Goal: Task Accomplishment & Management: Complete application form

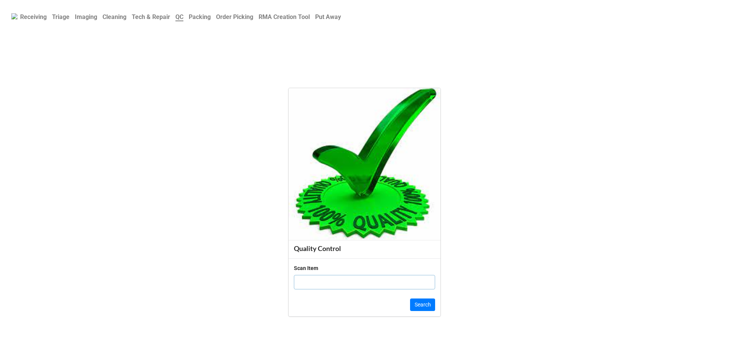
click at [62, 17] on b "Triage" at bounding box center [60, 16] width 17 height 7
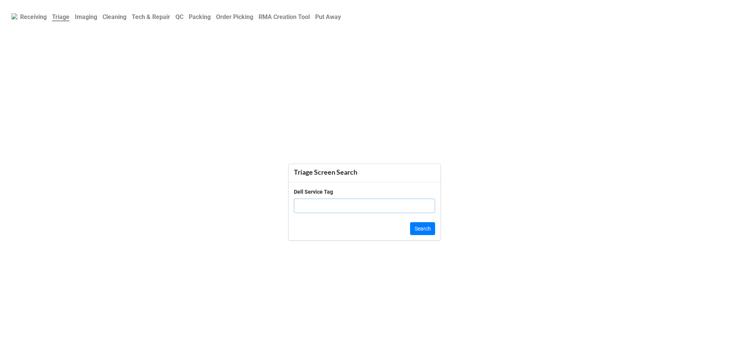
click at [300, 200] on input "text" at bounding box center [364, 206] width 141 height 14
paste input "1lqr5w3"
type input "1lqr5w3"
click button "Search" at bounding box center [422, 228] width 25 height 13
click at [183, 18] on b "QC" at bounding box center [179, 16] width 8 height 7
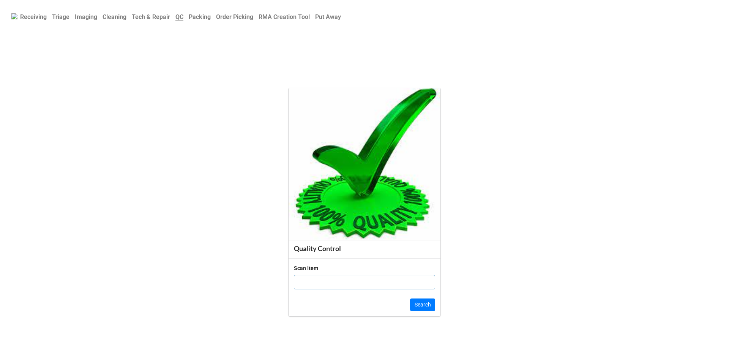
click at [344, 289] on input "text" at bounding box center [364, 282] width 141 height 14
paste input "19863831"
type input "19863831"
click button "Search" at bounding box center [422, 304] width 25 height 13
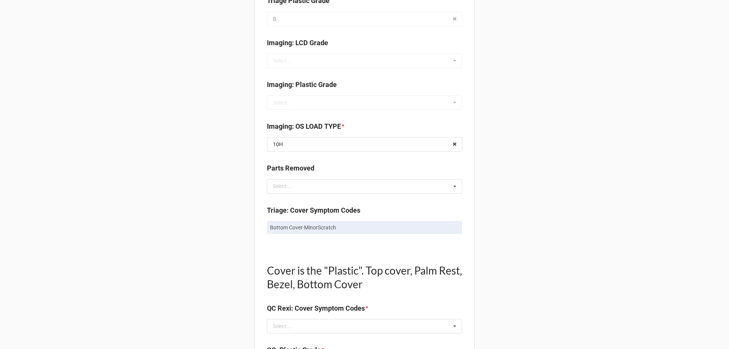
scroll to position [304, 0]
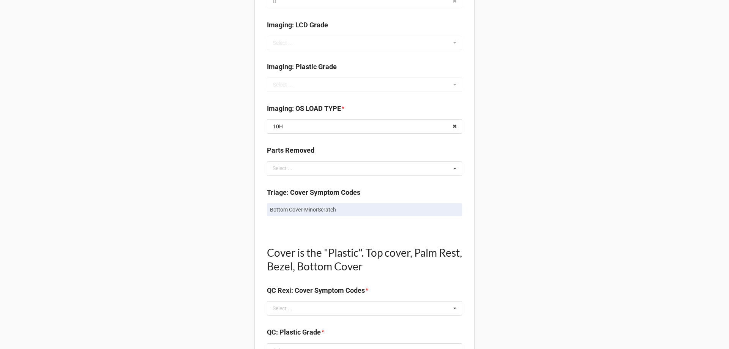
click at [304, 208] on p "Bottom Cover-MinorScratch" at bounding box center [364, 210] width 189 height 8
copy div "Bottom Cover-MinorScratch"
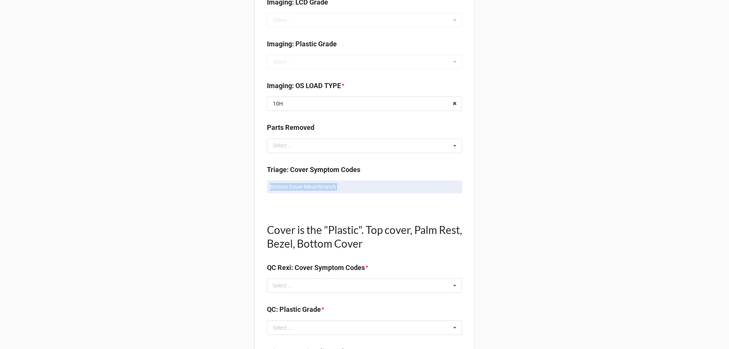
scroll to position [342, 0]
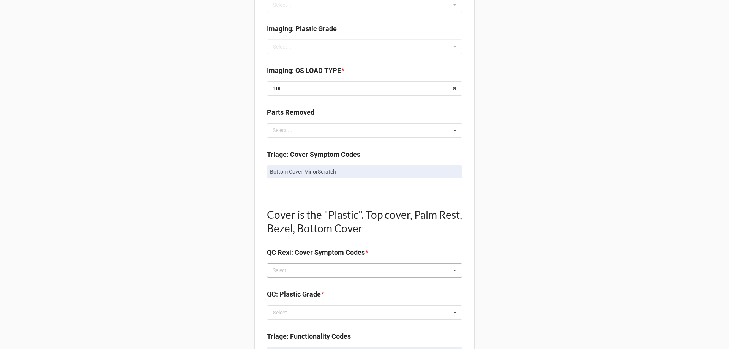
click at [291, 265] on div "Select ... No results found." at bounding box center [364, 270] width 195 height 14
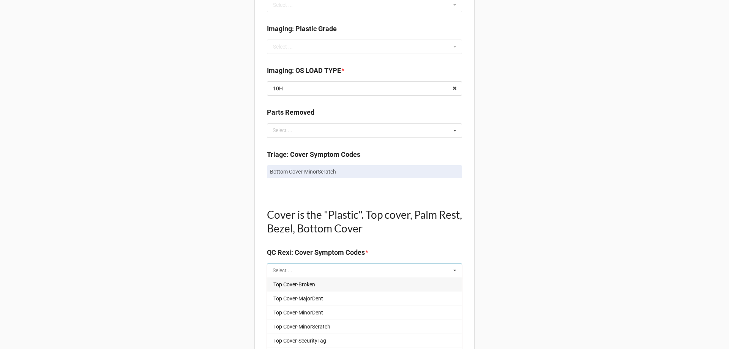
paste input "Bottom Cover-MinorScratch"
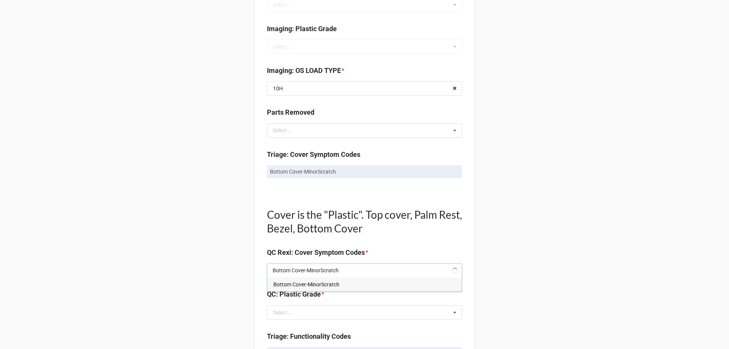
type input "Bottom Cover-MinorScratch"
click at [297, 281] on span "Bottom Cover-MinorScratch" at bounding box center [306, 284] width 66 height 6
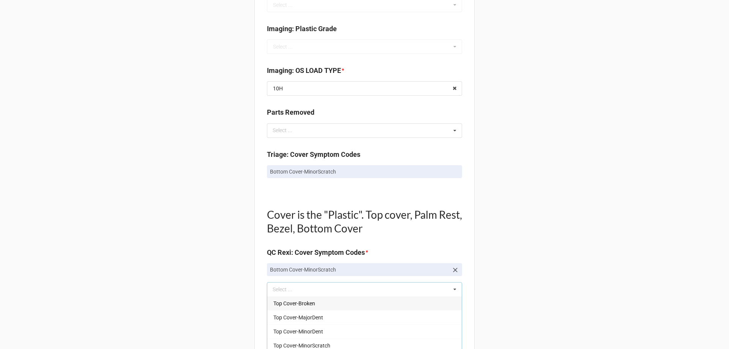
click at [244, 259] on div "Back Receiving Triage Imaging Cleaning Tech & Repair QC Packing Order Picking R…" at bounding box center [364, 312] width 729 height 1309
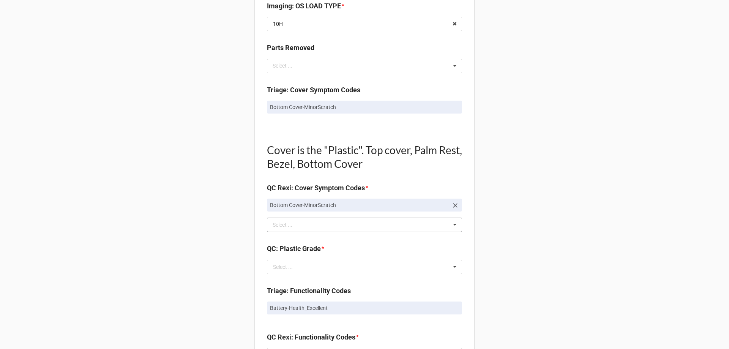
scroll to position [418, 0]
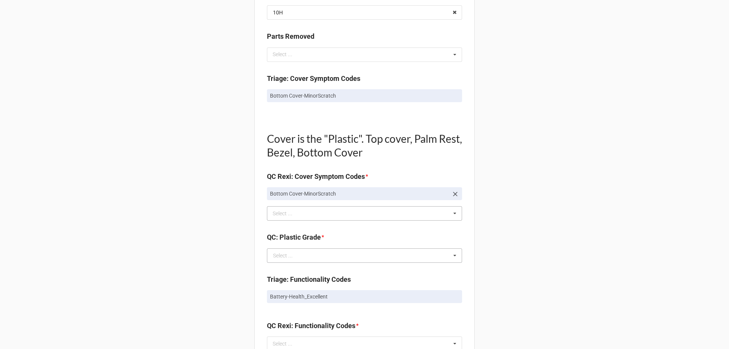
click at [289, 253] on div "Select ..." at bounding box center [283, 255] width 20 height 5
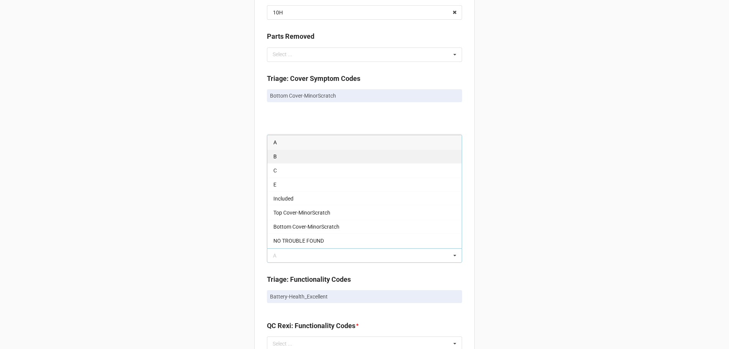
click at [282, 158] on div "B" at bounding box center [364, 156] width 194 height 14
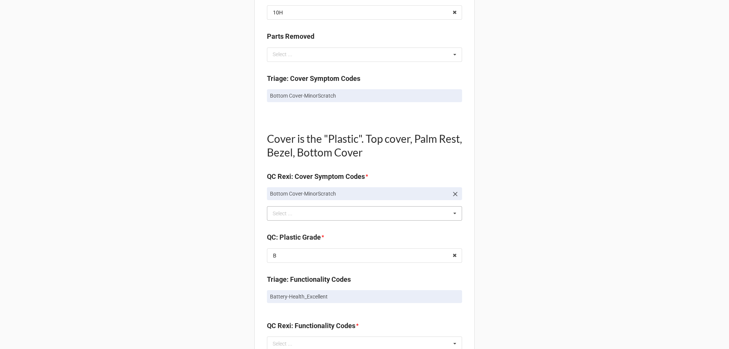
click at [246, 216] on div "Back Receiving Triage Imaging Cleaning Tech & Repair QC Packing Order Picking R…" at bounding box center [364, 236] width 729 height 1309
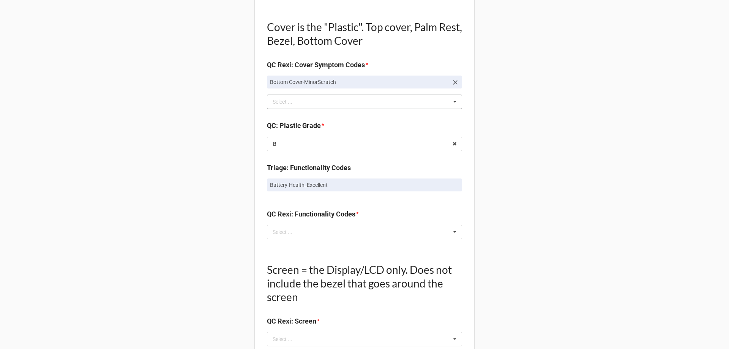
scroll to position [532, 0]
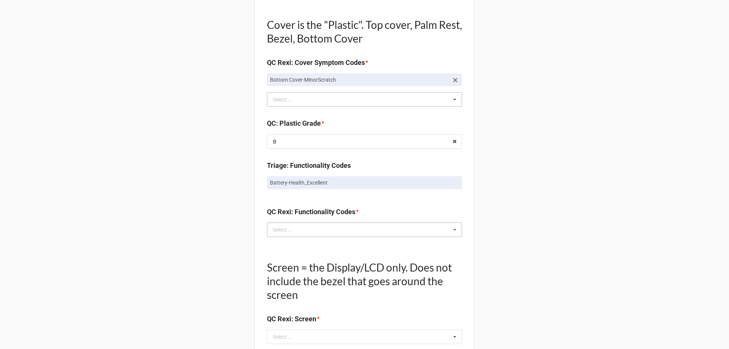
click at [288, 233] on div "Select ..." at bounding box center [287, 229] width 33 height 9
type input "ex"
click at [291, 256] on span "Battery-Health_Excellent" at bounding box center [302, 258] width 58 height 6
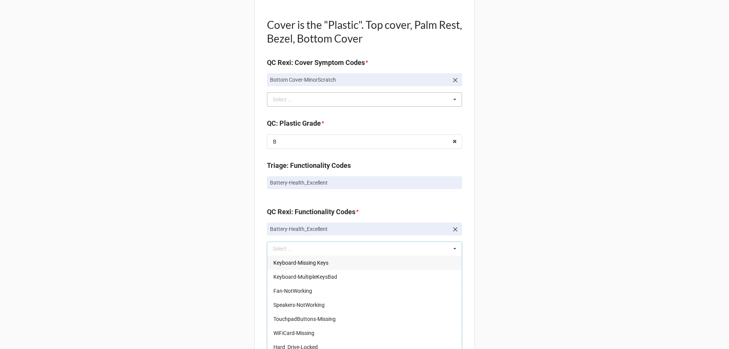
click at [240, 248] on div "Back Receiving Triage Imaging Cleaning Tech & Repair QC Packing Order Picking R…" at bounding box center [364, 132] width 729 height 1328
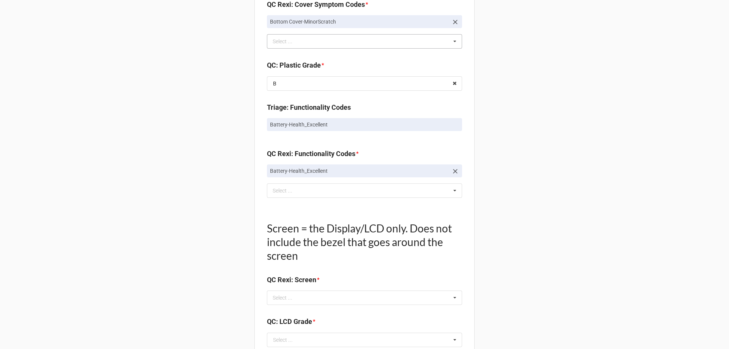
scroll to position [608, 0]
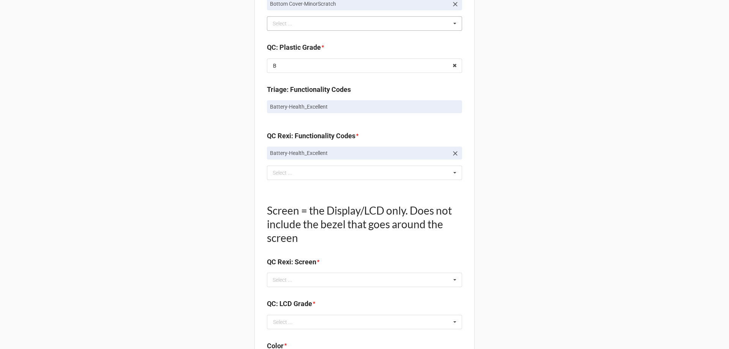
click at [287, 272] on div "Screen = the Display/LCD only. Does not include the bezel that goes around the …" at bounding box center [364, 231] width 195 height 81
click at [288, 285] on div "Select ... No results found." at bounding box center [364, 280] width 195 height 14
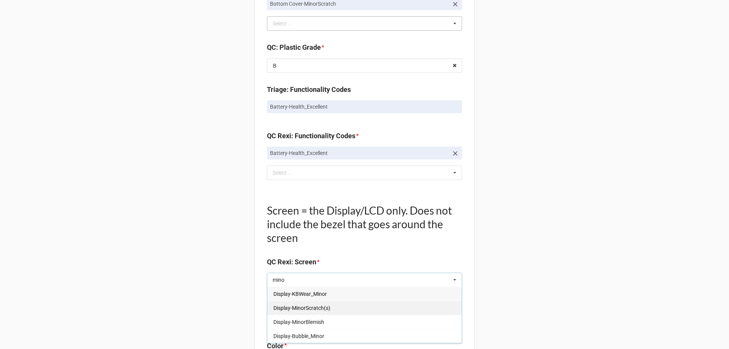
type input "mino"
click at [296, 305] on span "Display-MinorScratch(s)" at bounding box center [301, 308] width 57 height 6
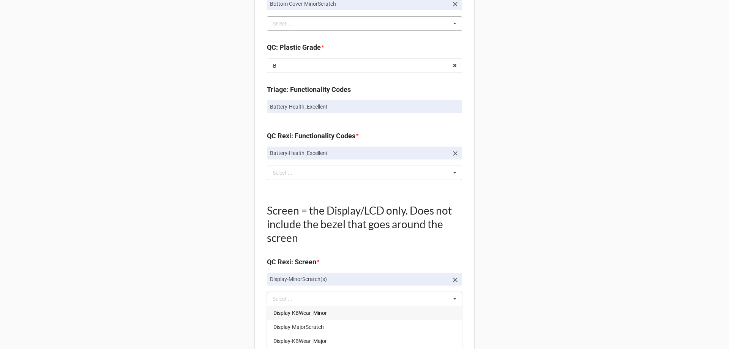
click at [218, 286] on div "Back Receiving Triage Imaging Cleaning Tech & Repair QC Packing Order Picking R…" at bounding box center [364, 65] width 729 height 1347
click at [452, 279] on icon at bounding box center [456, 280] width 8 height 8
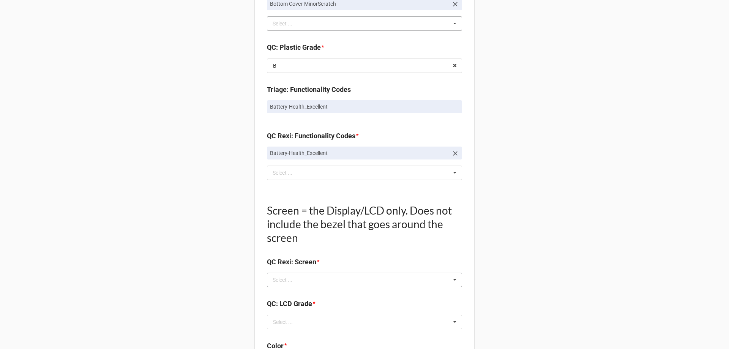
click at [441, 279] on div "mino Select ... Display-KBWear_Minor Display-MajorScratch Display-KBWear_Major …" at bounding box center [364, 280] width 195 height 14
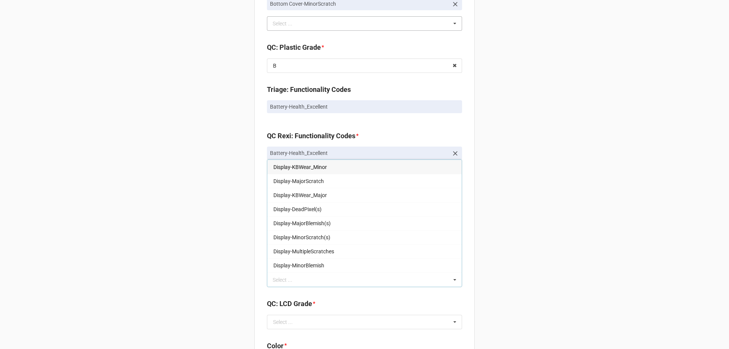
drag, startPoint x: 305, startPoint y: 168, endPoint x: 296, endPoint y: 167, distance: 9.5
click at [305, 167] on span "Display-KBWear_Minor" at bounding box center [300, 167] width 54 height 6
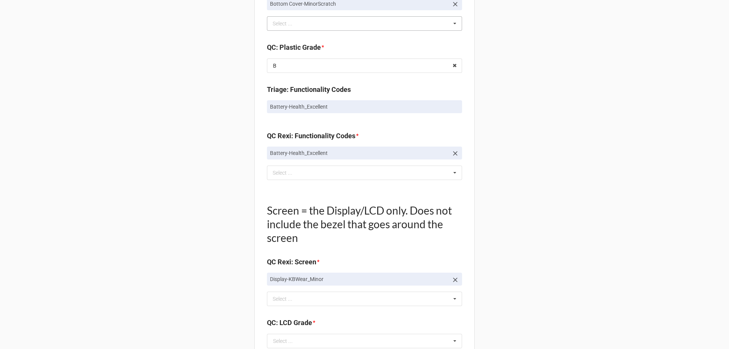
click at [213, 237] on div "Back Receiving Triage Imaging Cleaning Tech & Repair QC Packing Order Picking R…" at bounding box center [364, 65] width 729 height 1347
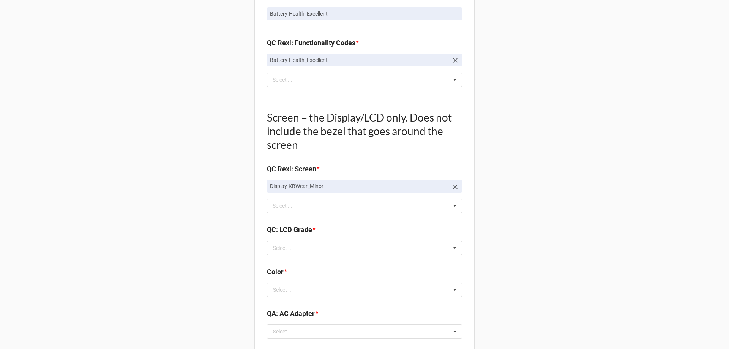
scroll to position [722, 0]
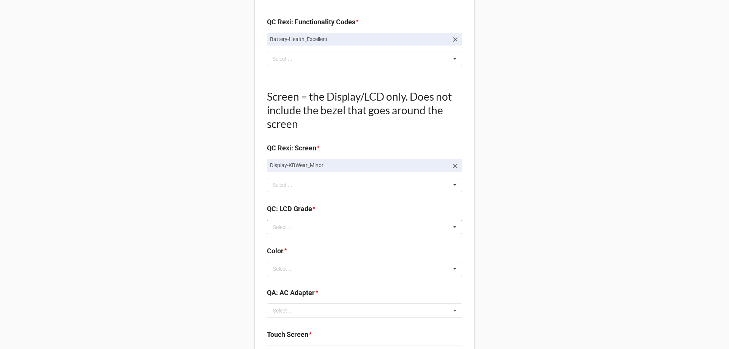
click at [284, 226] on div "Select ..." at bounding box center [283, 226] width 20 height 5
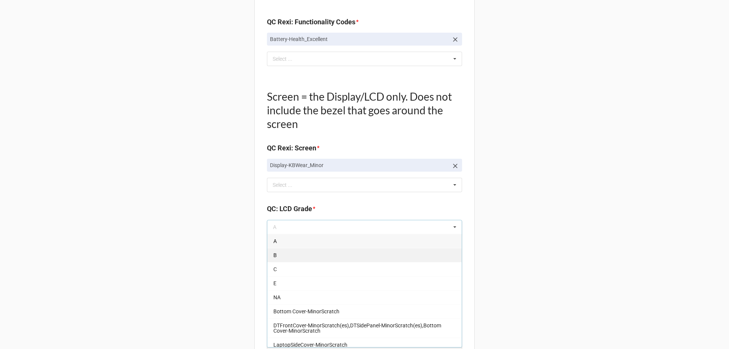
click at [273, 252] on span "B" at bounding box center [274, 255] width 3 height 6
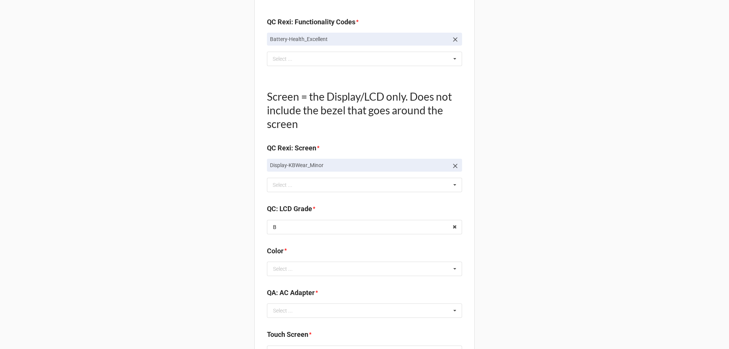
click at [298, 276] on div "Select ... BLACK BLUE Gold PURPLE RED Rose Gold SILVER White GREY" at bounding box center [364, 269] width 195 height 14
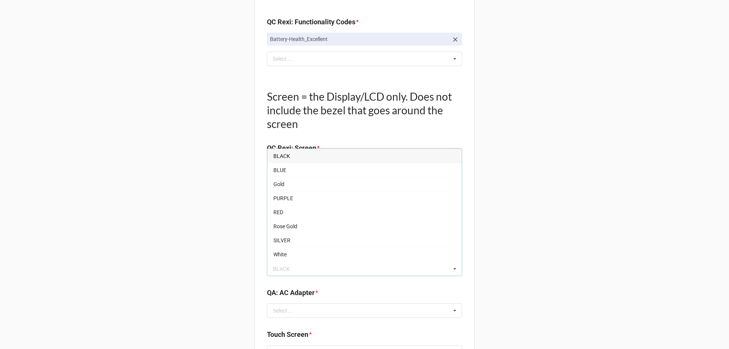
click at [287, 158] on div "BLACK" at bounding box center [364, 156] width 194 height 14
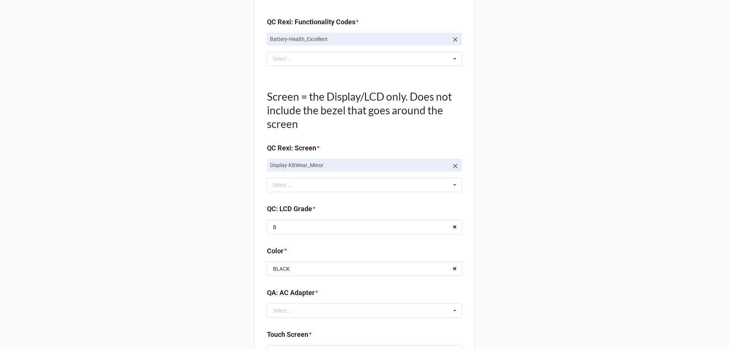
click at [280, 308] on div "Select ..." at bounding box center [283, 310] width 20 height 5
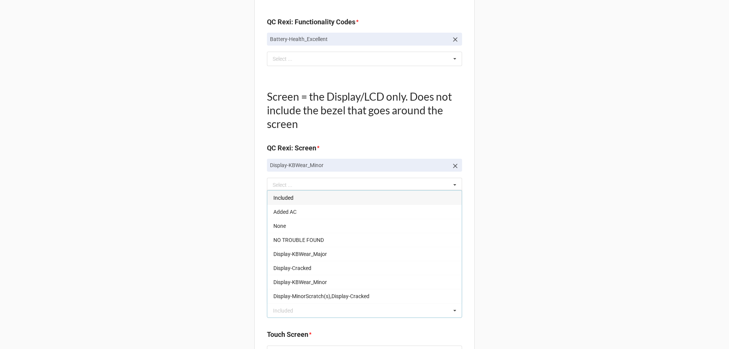
click at [279, 199] on span "Included" at bounding box center [283, 198] width 20 height 6
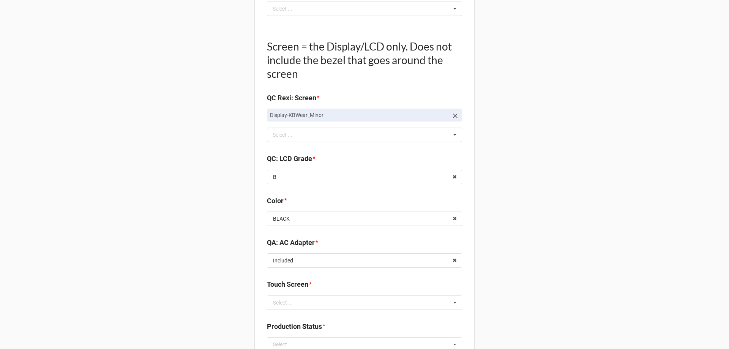
scroll to position [835, 0]
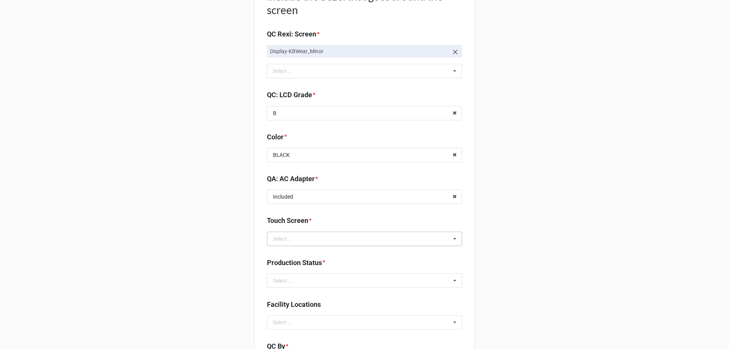
click at [284, 240] on div "Select ..." at bounding box center [283, 238] width 20 height 5
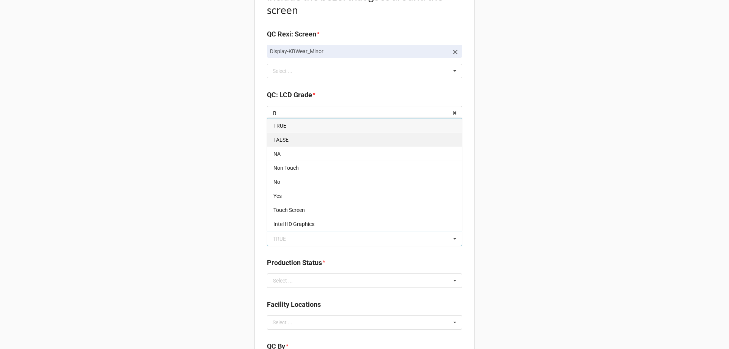
click at [289, 144] on div "FALSE" at bounding box center [364, 140] width 194 height 14
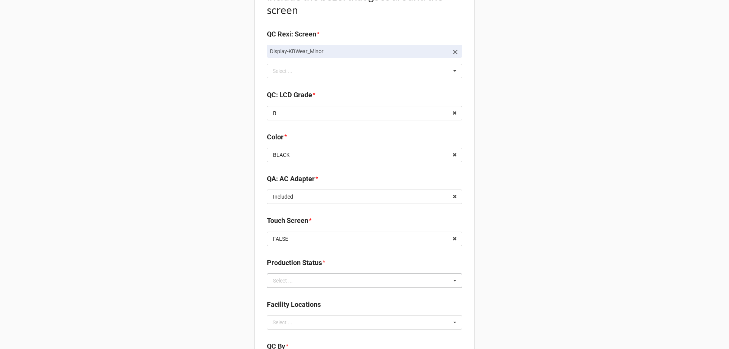
drag, startPoint x: 231, startPoint y: 266, endPoint x: 265, endPoint y: 279, distance: 36.9
click at [294, 282] on input "text" at bounding box center [365, 281] width 194 height 14
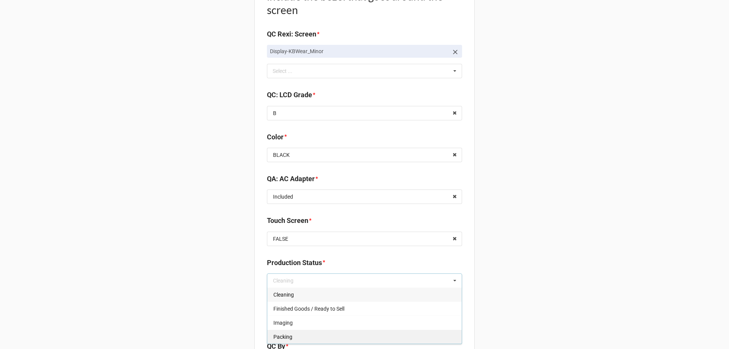
click at [276, 337] on span "Packing" at bounding box center [282, 337] width 19 height 6
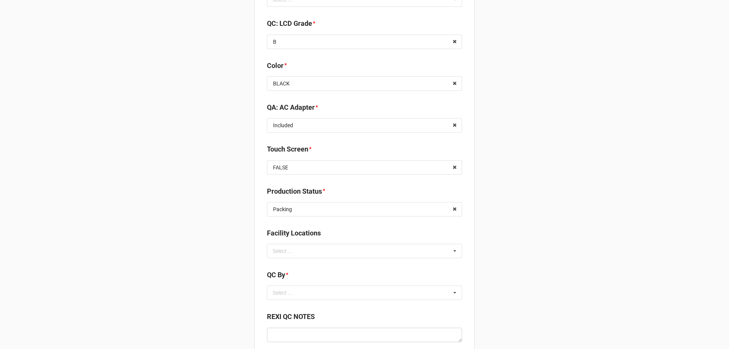
scroll to position [911, 0]
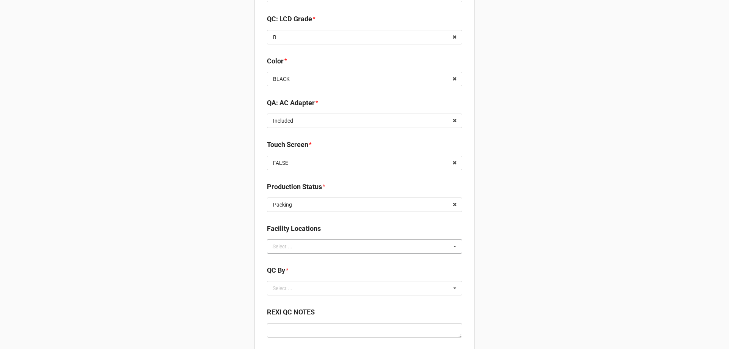
click at [300, 246] on div "Select ..." at bounding box center [287, 246] width 33 height 9
type input "re"
click at [300, 259] on span "RECV.DLL.PROCESSING" at bounding box center [301, 260] width 57 height 6
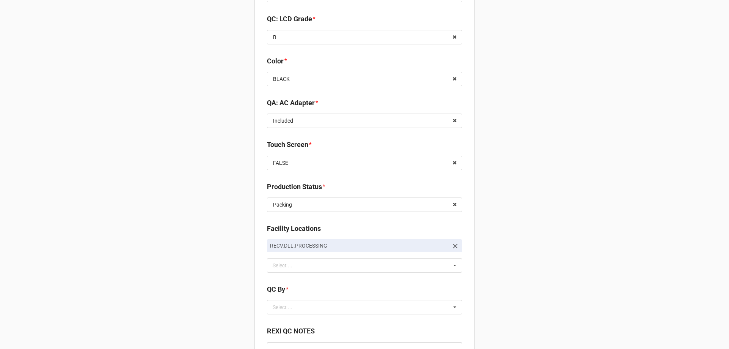
click at [301, 306] on div "Select ... No results found." at bounding box center [364, 307] width 195 height 14
click at [285, 320] on span "CarlosH" at bounding box center [282, 321] width 19 height 6
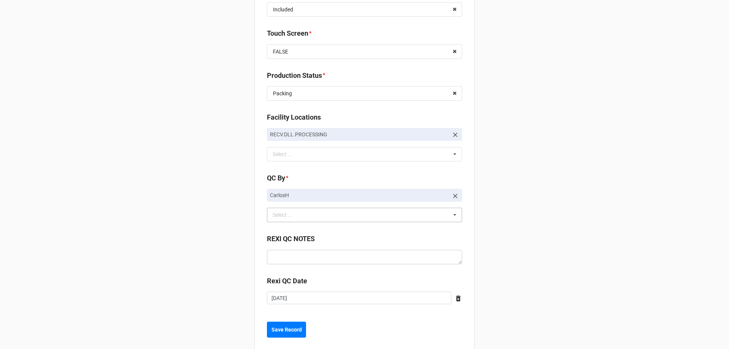
scroll to position [1025, 0]
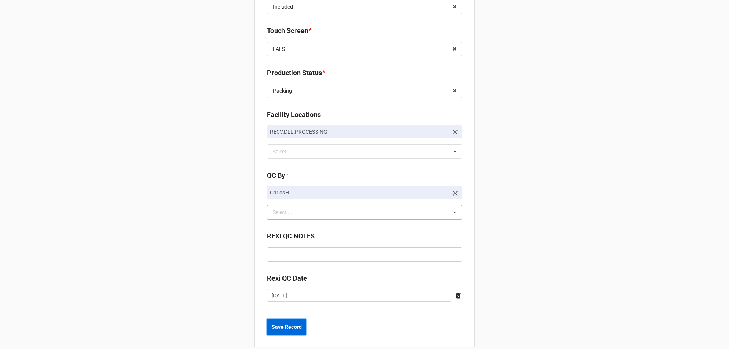
click at [284, 325] on b "Save Record" at bounding box center [287, 327] width 30 height 8
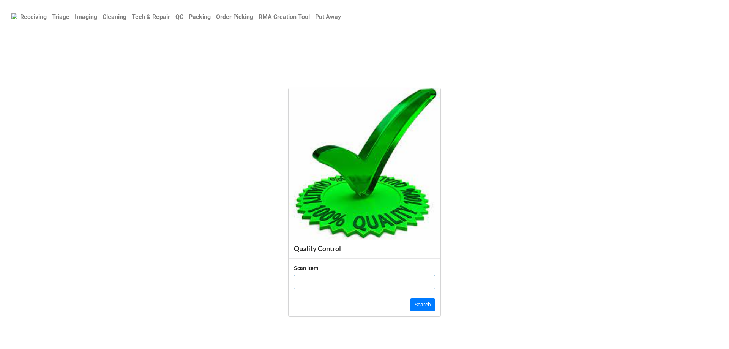
click at [316, 279] on input "text" at bounding box center [364, 282] width 141 height 14
paste input "19863837"
type input "19863837"
click button "Search" at bounding box center [422, 304] width 25 height 13
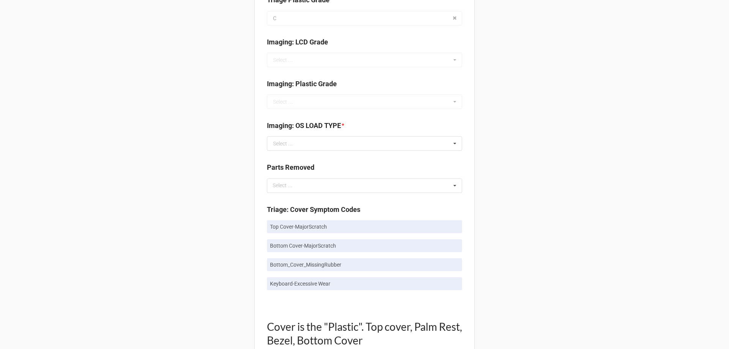
scroll to position [304, 0]
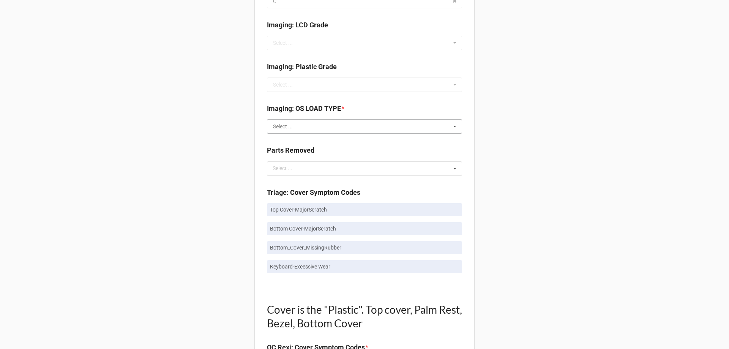
click at [291, 131] on input "text" at bounding box center [365, 127] width 194 height 14
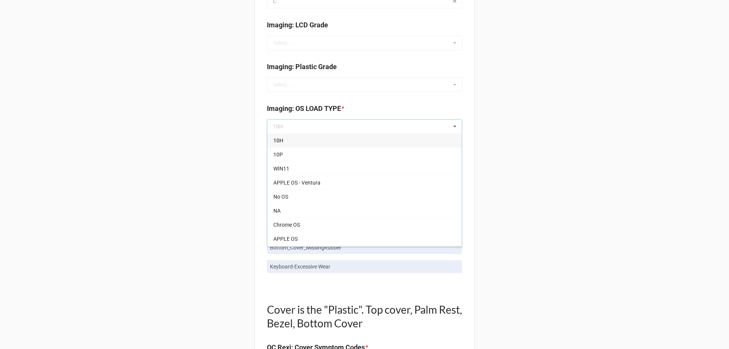
drag, startPoint x: 287, startPoint y: 201, endPoint x: 265, endPoint y: 200, distance: 22.4
click at [287, 200] on div "No OS" at bounding box center [364, 197] width 194 height 14
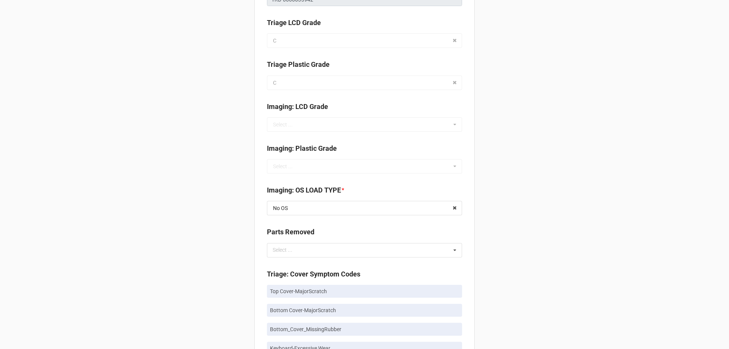
scroll to position [342, 0]
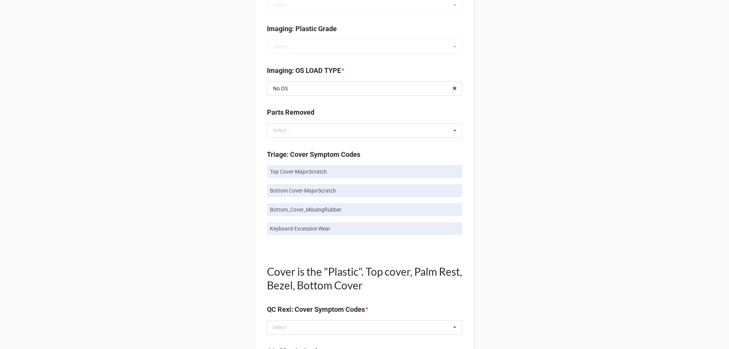
click at [294, 172] on p "Top Cover-MajorScratch" at bounding box center [364, 172] width 189 height 8
click at [295, 172] on p "Top Cover-MajorScratch" at bounding box center [364, 172] width 189 height 8
copy p "Top Cover-MajorScratch"
click at [299, 327] on div "Select ..." at bounding box center [287, 327] width 33 height 9
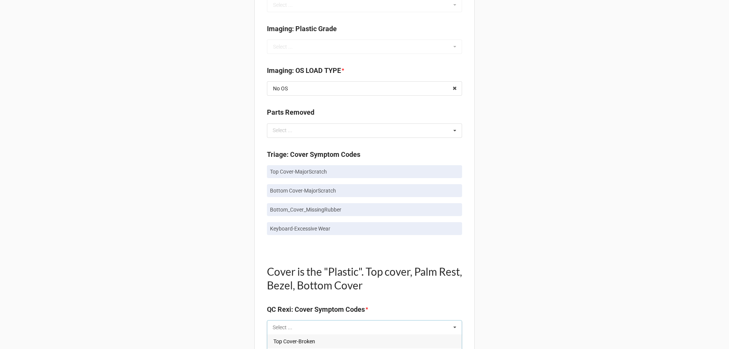
paste input "Top Cover-MajorScratch"
type input "Top Cover-MajorScratch"
click at [296, 340] on span "Top Cover-MajorScratch" at bounding box center [301, 341] width 57 height 6
click at [244, 307] on div "Back Receiving Triage Imaging Cleaning Tech & Repair QC Packing Order Picking R…" at bounding box center [364, 350] width 729 height 1385
click at [284, 188] on p "Bottom Cover-MajorScratch" at bounding box center [364, 191] width 189 height 8
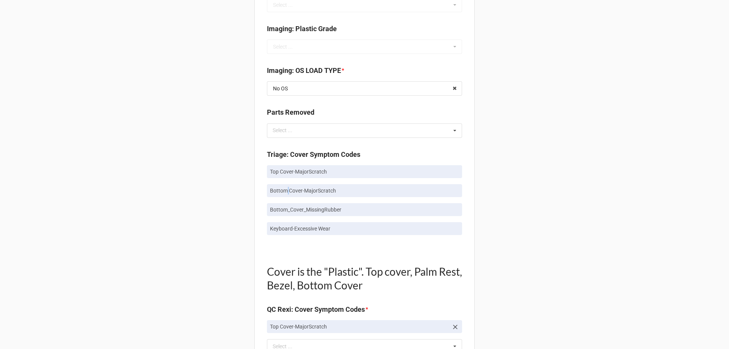
click at [284, 188] on p "Bottom Cover-MajorScratch" at bounding box center [364, 191] width 189 height 8
copy p "Bottom Cover-MajorScratch"
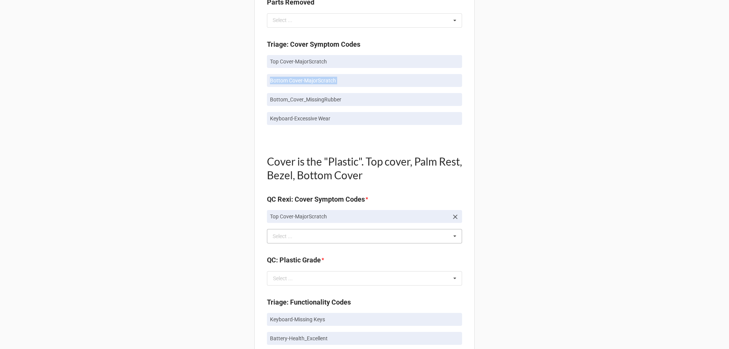
scroll to position [456, 0]
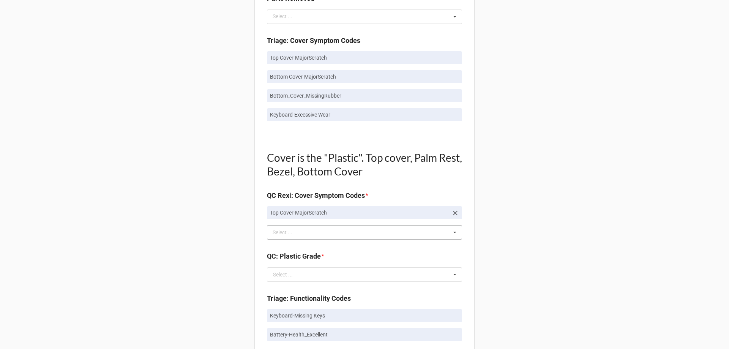
click at [324, 230] on div "Top Cover-MajorScratch Select ... Top Cover-Broken Top Cover-MajorDent Top Cove…" at bounding box center [364, 232] width 195 height 14
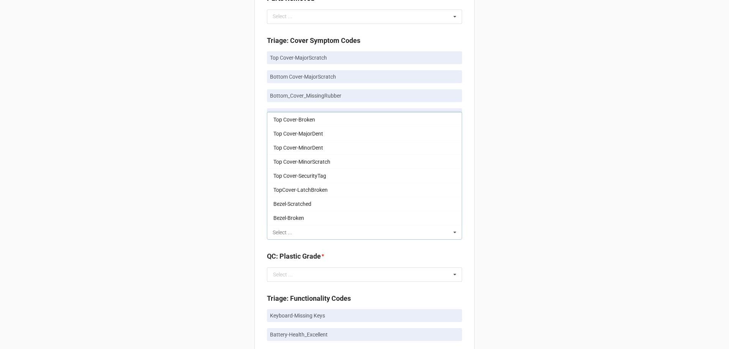
paste input "Bottom Cover-MajorScratch"
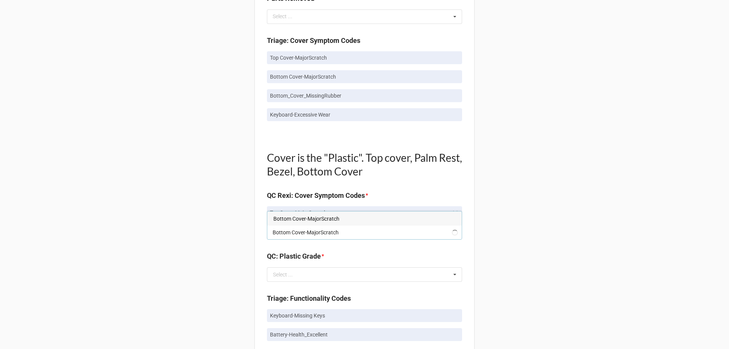
type input "Bottom Cover-MajorScratch"
click at [291, 216] on span "Bottom Cover-MajorScratch" at bounding box center [306, 219] width 66 height 6
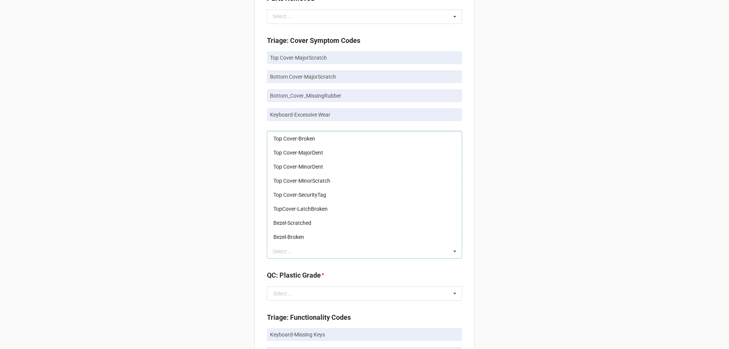
click at [179, 154] on div "Back Receiving Triage Imaging Cleaning Tech & Repair QC Packing Order Picking R…" at bounding box center [364, 246] width 729 height 1404
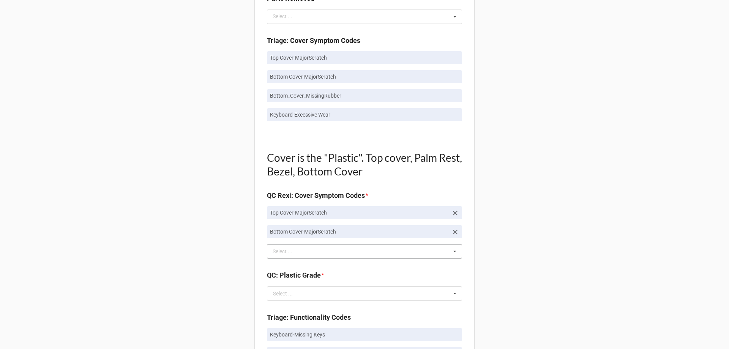
click at [295, 100] on link "Bottom_Cover_MissingRubber" at bounding box center [364, 95] width 195 height 13
copy p "Bottom_Cover_MissingRubber"
click at [291, 254] on div "Select ..." at bounding box center [287, 251] width 33 height 9
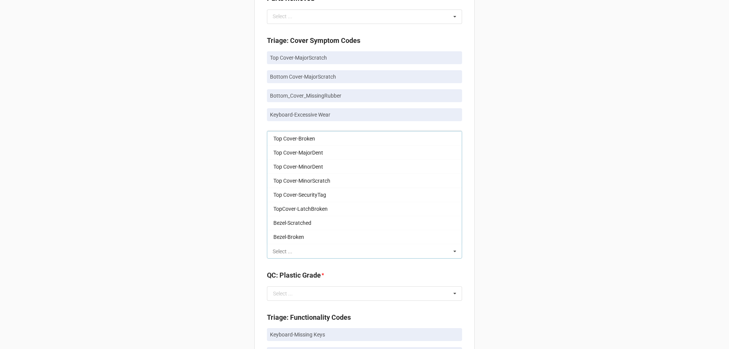
paste input "Bottom_Cover_MissingRubber"
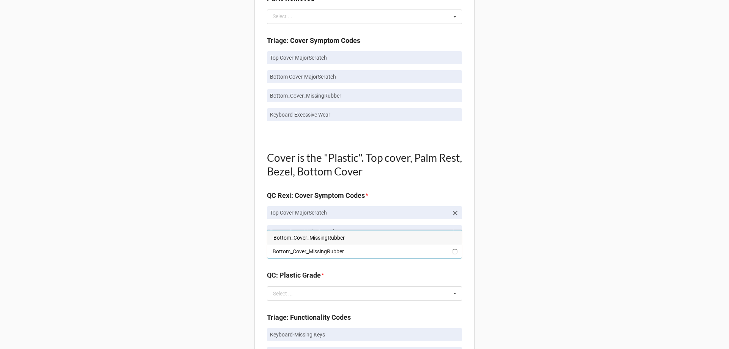
type input "Bottom_Cover_MissingRubber"
click at [293, 237] on span "Bottom_Cover_MissingRubber" at bounding box center [308, 238] width 71 height 6
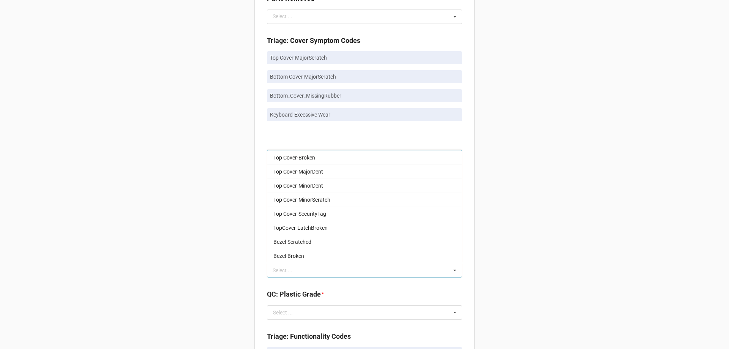
click at [182, 177] on div "Back Receiving Triage Imaging Cleaning Tech & Repair QC Packing Order Picking R…" at bounding box center [364, 255] width 729 height 1423
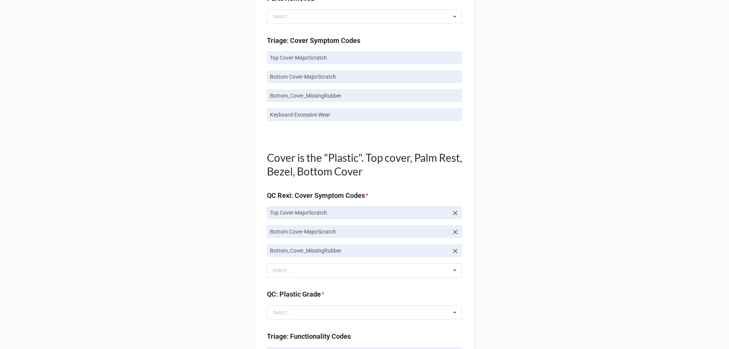
click at [287, 116] on p "Keyboard-Excessive Wear" at bounding box center [364, 115] width 189 height 8
copy div "Keyboard-Excessive Wear"
click at [289, 273] on div "Select ..." at bounding box center [287, 270] width 33 height 9
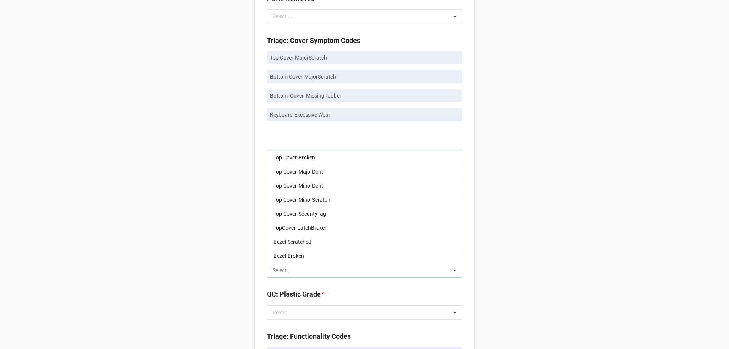
paste input "Keyboard-Excessive Wear"
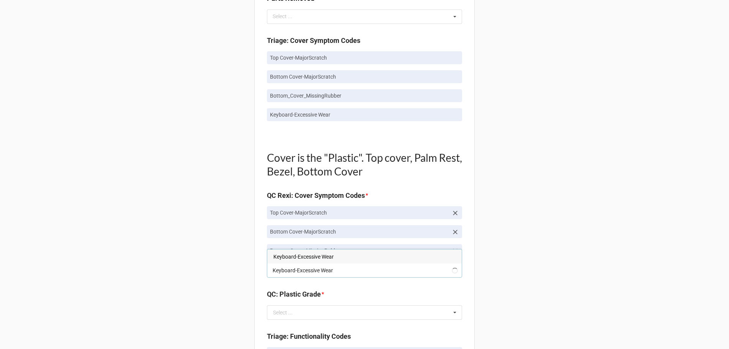
type input "Keyboard-Excessive Wear"
click at [285, 257] on span "Keyboard-Excessive Wear" at bounding box center [303, 257] width 60 height 6
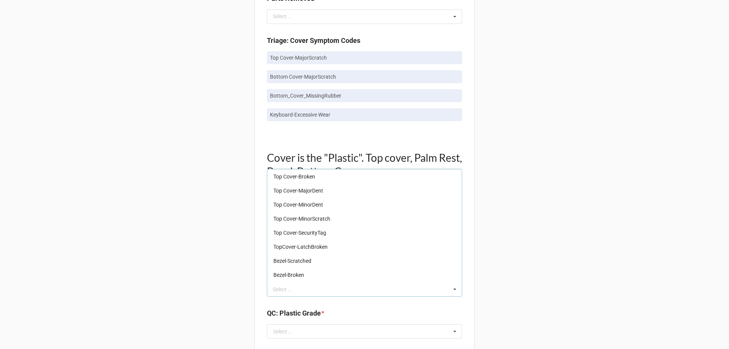
click at [176, 237] on div "Back Receiving Triage Imaging Cleaning Tech & Repair QC Packing Order Picking R…" at bounding box center [364, 265] width 729 height 1442
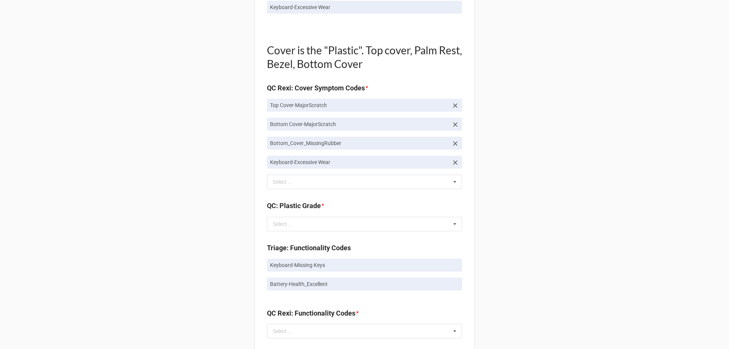
scroll to position [570, 0]
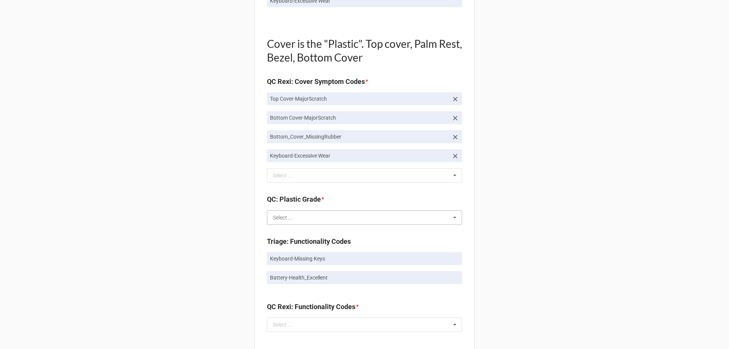
click at [300, 215] on input "text" at bounding box center [365, 218] width 194 height 14
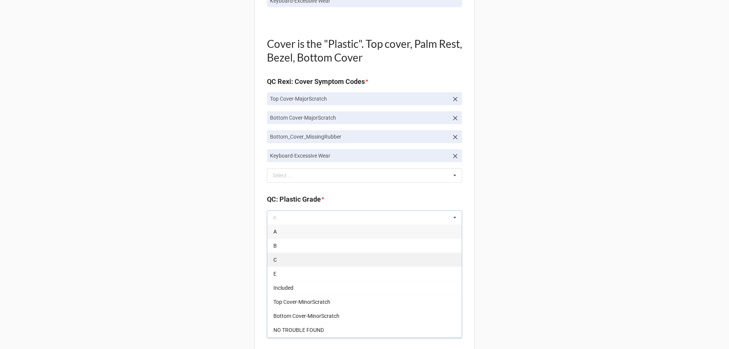
click at [278, 264] on div "C" at bounding box center [364, 260] width 194 height 14
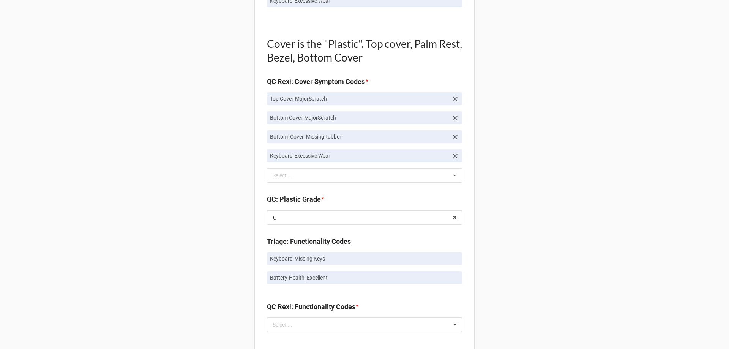
click at [220, 268] on div "Back Receiving Triage Imaging Cleaning Tech & Repair QC Packing Order Picking R…" at bounding box center [364, 151] width 729 height 1442
click at [291, 262] on p "Keyboard-Missing Keys" at bounding box center [364, 259] width 189 height 8
copy p "Keyboard-Missing Keys"
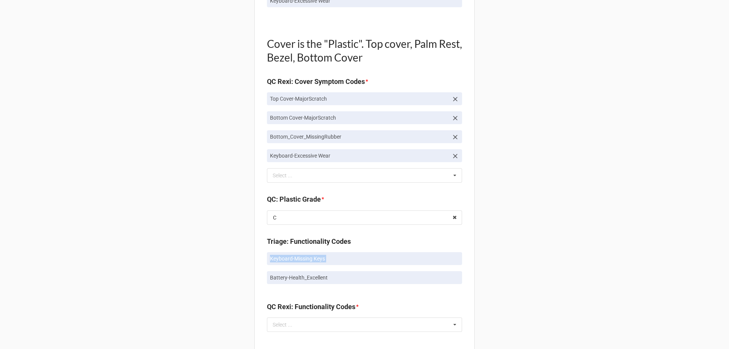
scroll to position [646, 0]
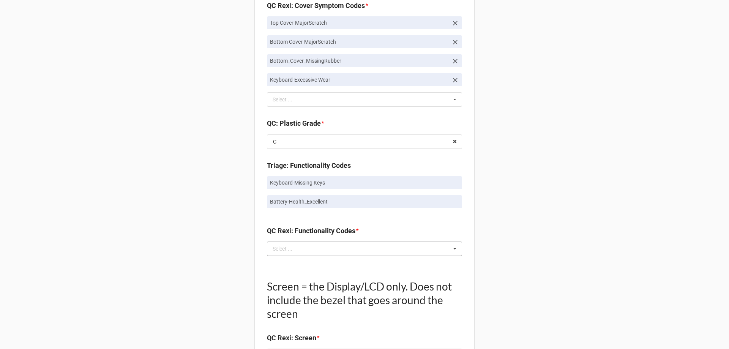
click at [291, 249] on div "Select ..." at bounding box center [287, 248] width 33 height 9
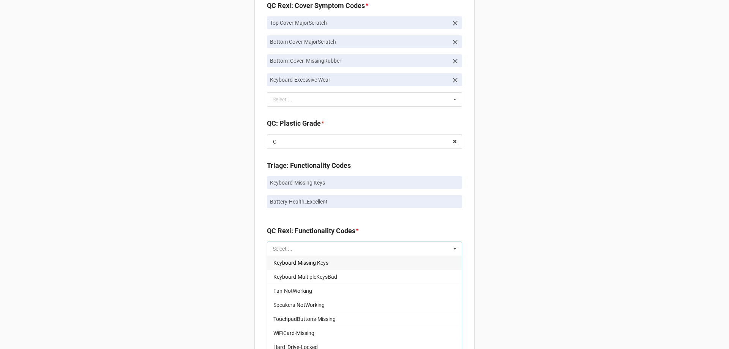
paste input "Keyboard-Missing Keys"
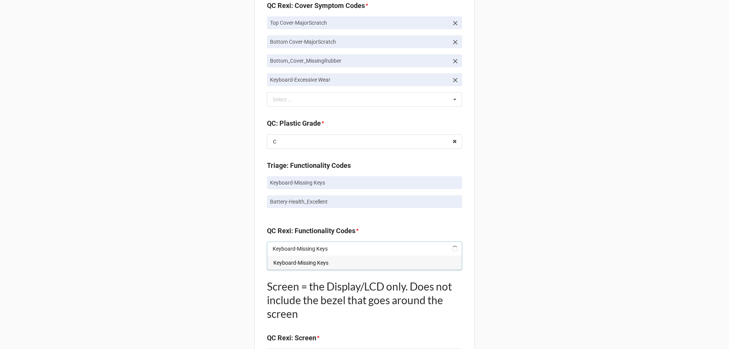
type input "Keyboard-Missing Keys"
click at [282, 261] on span "Keyboard-Missing Keys" at bounding box center [300, 263] width 55 height 6
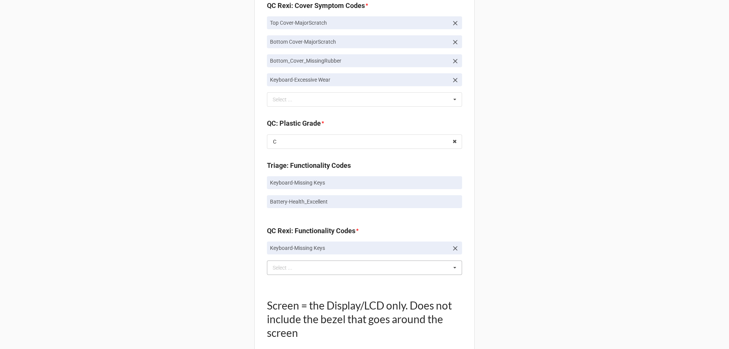
click at [216, 231] on div "Back Receiving Triage Imaging Cleaning Tech & Repair QC Packing Order Picking R…" at bounding box center [364, 84] width 729 height 1461
click at [290, 204] on p "Battery-Health_Excellent" at bounding box center [364, 202] width 189 height 8
copy div "Battery-Health_Excellent"
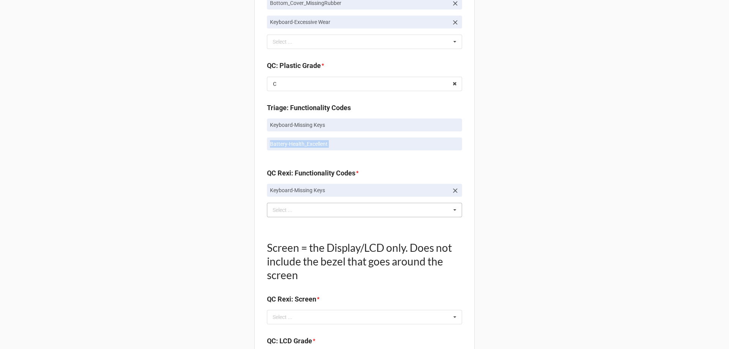
scroll to position [722, 0]
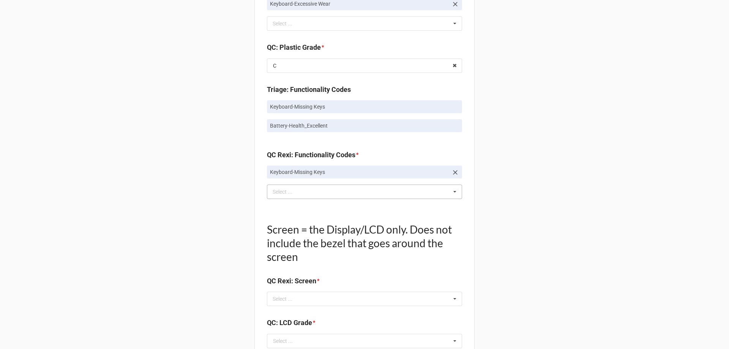
click at [289, 187] on div "Keyboard-Missing Keys Select ... Keyboard-MultipleKeysBad Fan-NotWorking Speake…" at bounding box center [364, 192] width 195 height 14
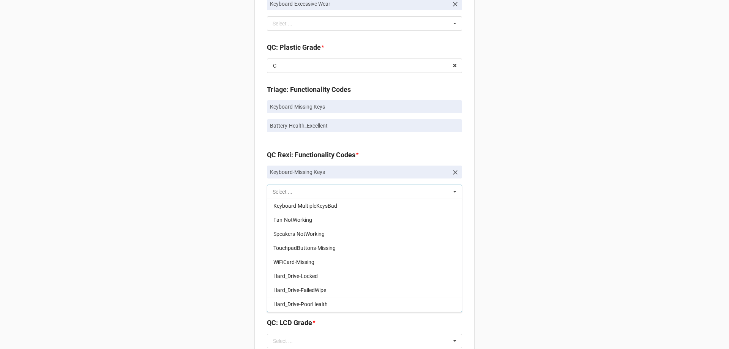
paste input "Battery-Health_Excellent"
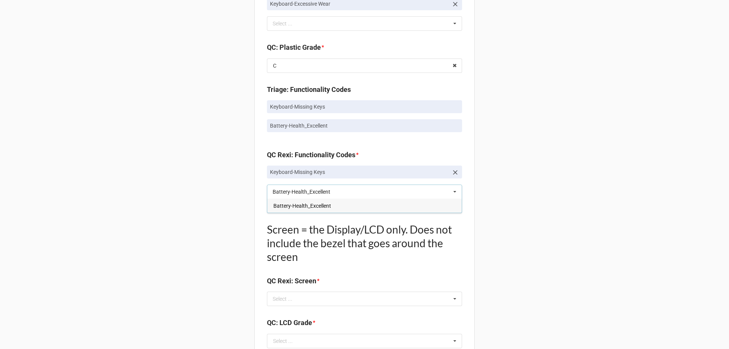
type input "Battery-Health_Excellent"
click at [287, 207] on span "Battery-Health_Excellent" at bounding box center [302, 206] width 58 height 6
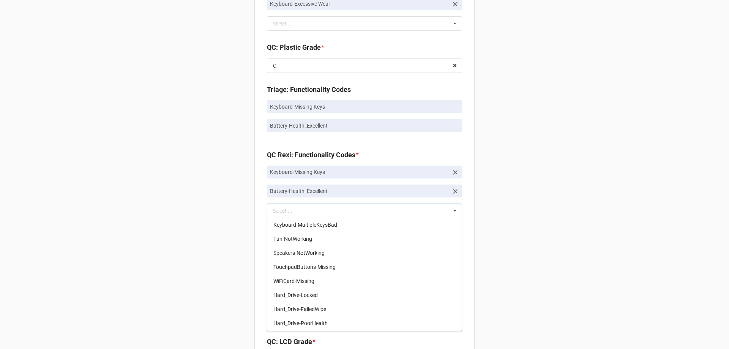
click at [213, 209] on div "Back Receiving Triage Imaging Cleaning Tech & Repair QC Packing Order Picking R…" at bounding box center [364, 18] width 729 height 1480
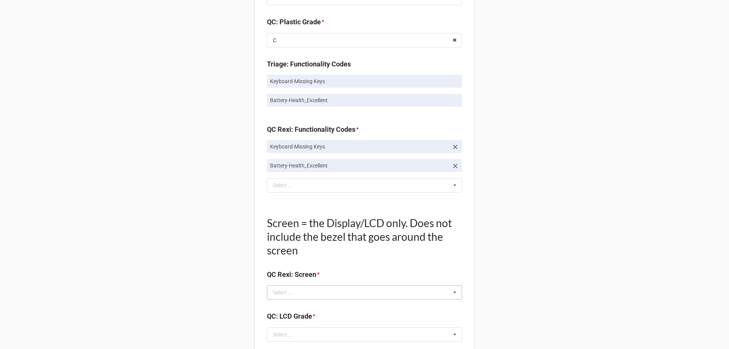
scroll to position [760, 0]
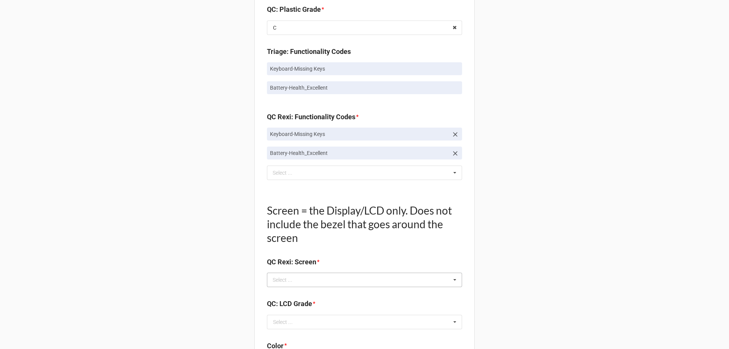
click at [278, 274] on div "Select ... No results found." at bounding box center [364, 280] width 195 height 14
type input "c"
type input "mul"
click at [297, 296] on span "Display-MultipleScratches" at bounding box center [303, 294] width 61 height 6
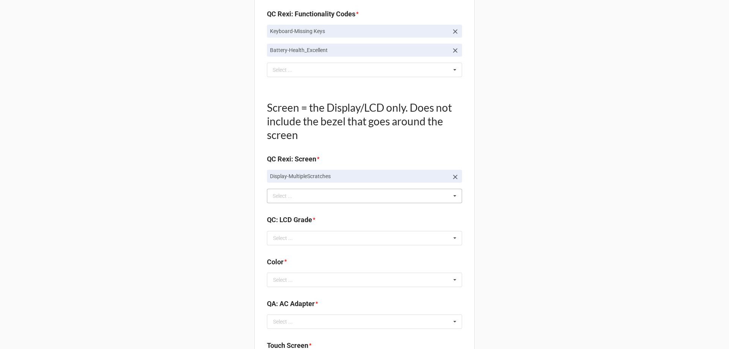
scroll to position [873, 0]
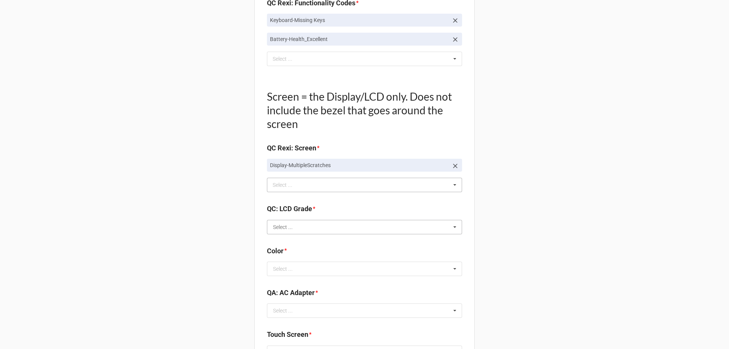
click at [300, 230] on input "text" at bounding box center [365, 227] width 194 height 14
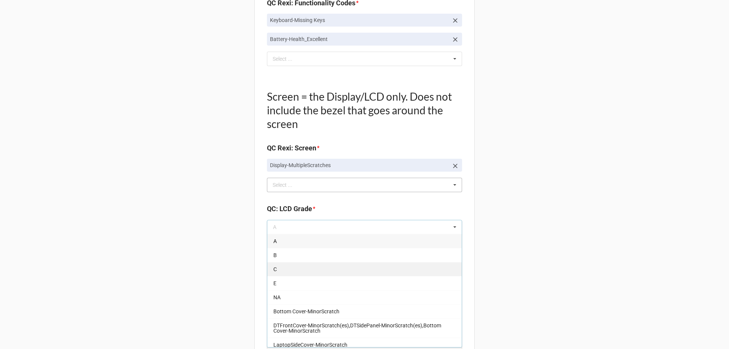
click at [278, 267] on div "C" at bounding box center [364, 269] width 194 height 14
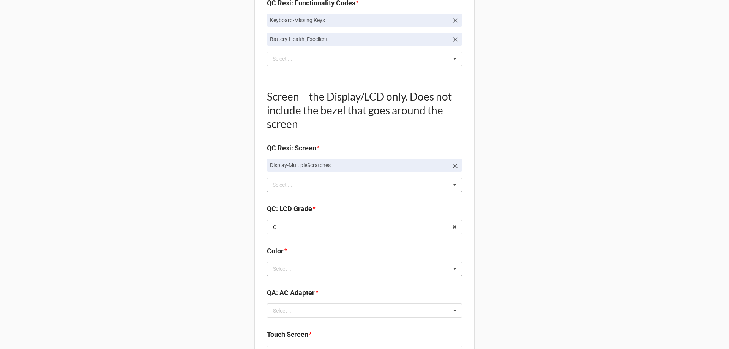
click at [283, 266] on div "Select ..." at bounding box center [283, 268] width 20 height 5
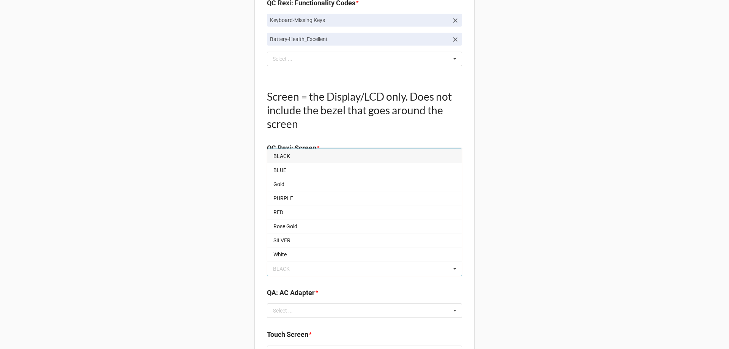
drag, startPoint x: 286, startPoint y: 156, endPoint x: 281, endPoint y: 161, distance: 6.8
click at [286, 157] on span "BLACK" at bounding box center [281, 156] width 17 height 6
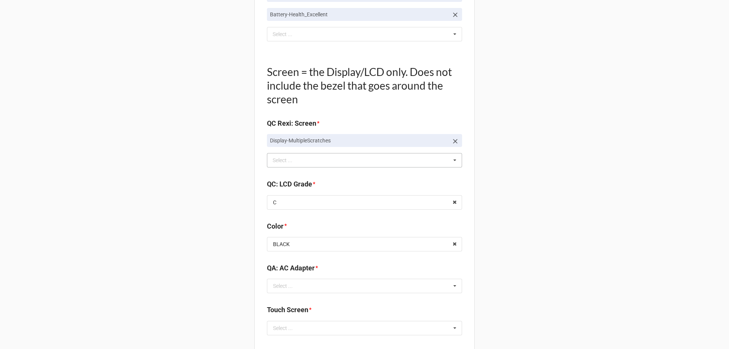
scroll to position [949, 0]
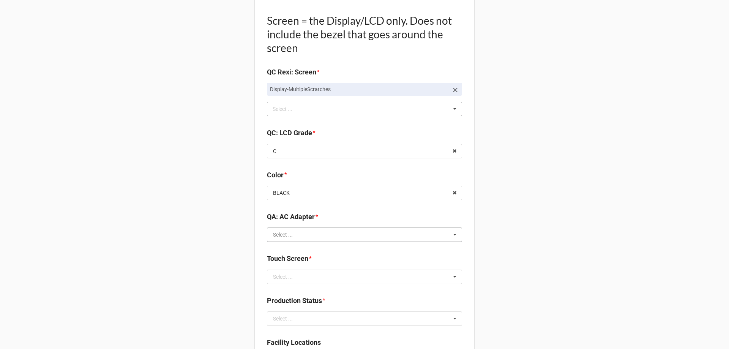
click at [295, 237] on input "text" at bounding box center [365, 235] width 194 height 14
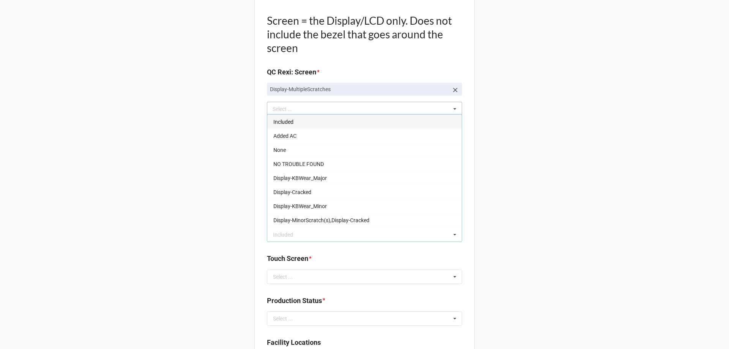
click at [289, 125] on span "Included" at bounding box center [283, 122] width 20 height 6
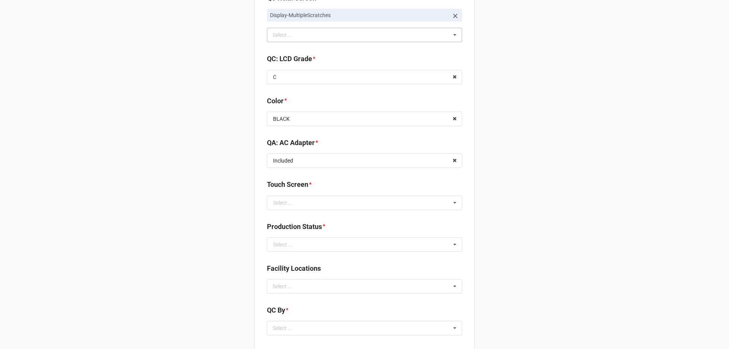
scroll to position [1025, 0]
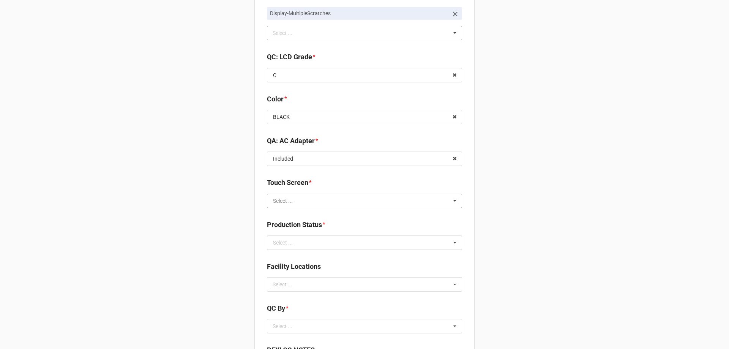
click at [292, 203] on input "text" at bounding box center [365, 201] width 194 height 14
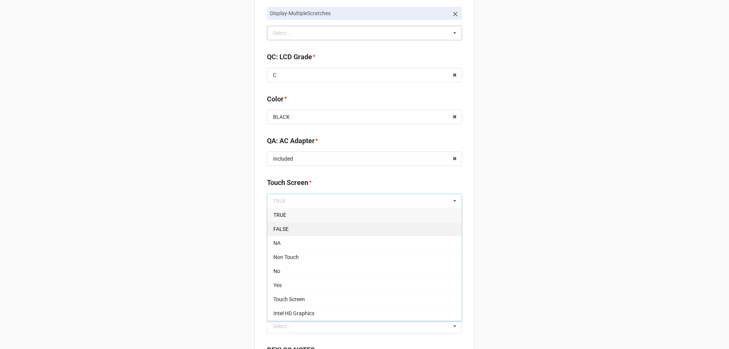
click at [286, 231] on div "FALSE" at bounding box center [364, 229] width 194 height 14
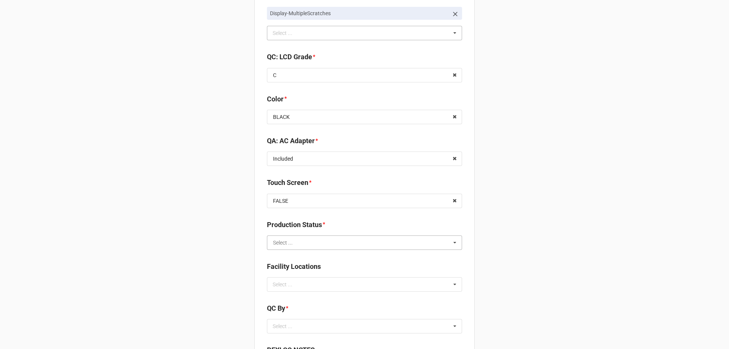
click at [318, 239] on input "text" at bounding box center [365, 243] width 194 height 14
click at [284, 243] on div "Select ..." at bounding box center [283, 242] width 20 height 5
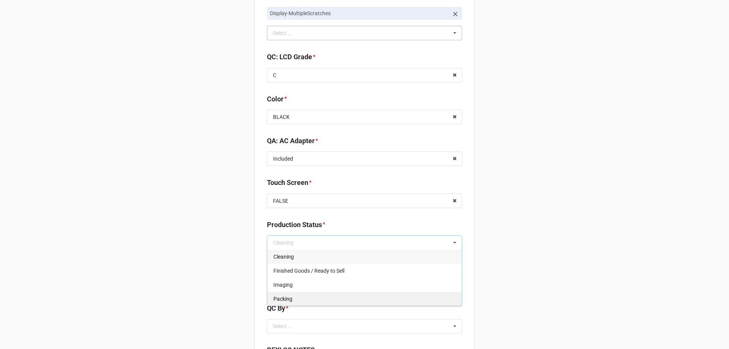
click at [278, 298] on span "Packing" at bounding box center [282, 299] width 19 height 6
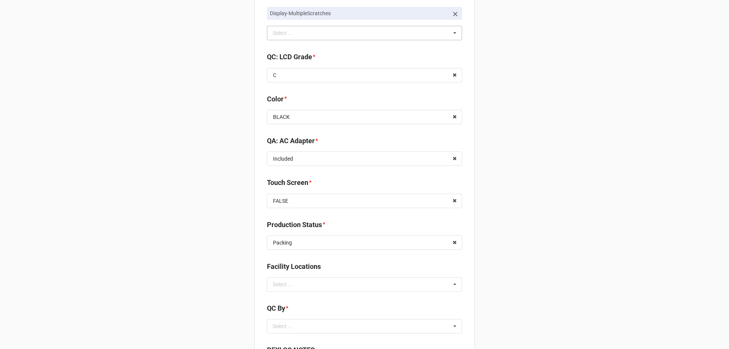
click at [308, 285] on div "Select ... No results found." at bounding box center [364, 284] width 195 height 14
type input "re"
click at [284, 299] on span "RECV.DLL.PROCESSING" at bounding box center [301, 298] width 57 height 6
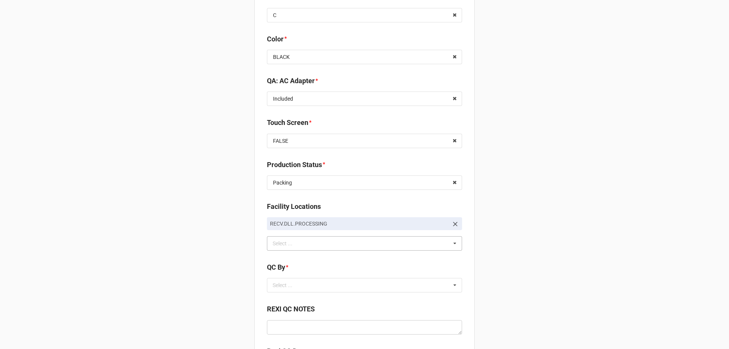
scroll to position [1101, 0]
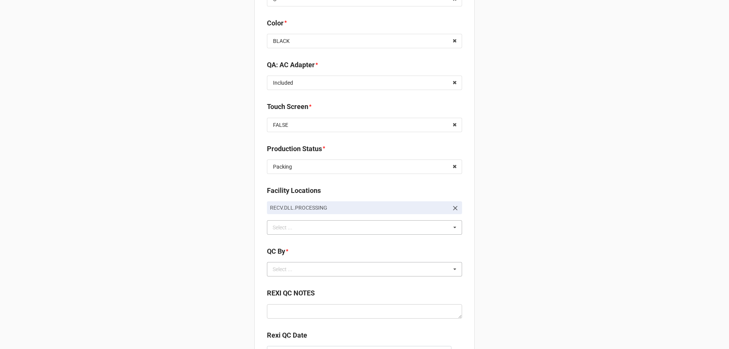
click at [286, 268] on div "Select ..." at bounding box center [287, 269] width 33 height 9
click at [286, 278] on div "CarlosH" at bounding box center [364, 283] width 194 height 14
drag, startPoint x: 252, startPoint y: 277, endPoint x: 251, endPoint y: 273, distance: 3.8
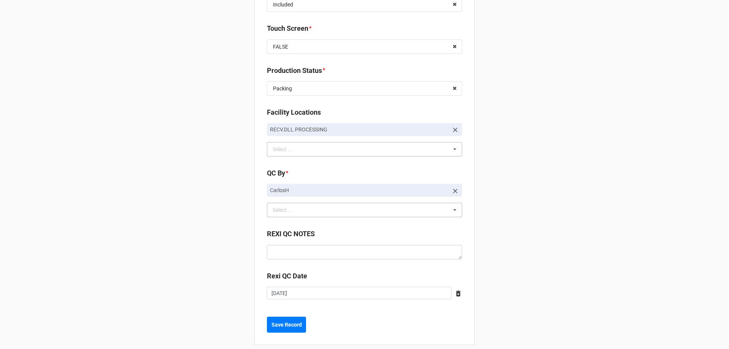
scroll to position [1188, 0]
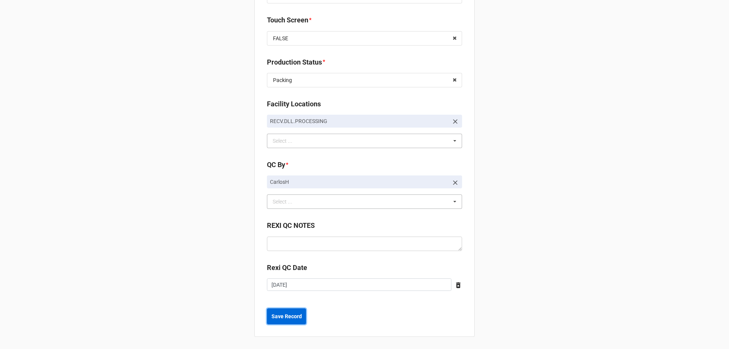
click at [273, 314] on b "Save Record" at bounding box center [287, 317] width 30 height 8
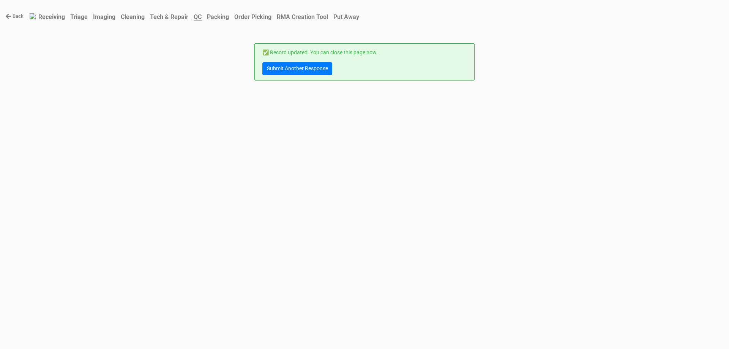
scroll to position [0, 0]
